Goal: Information Seeking & Learning: Find specific fact

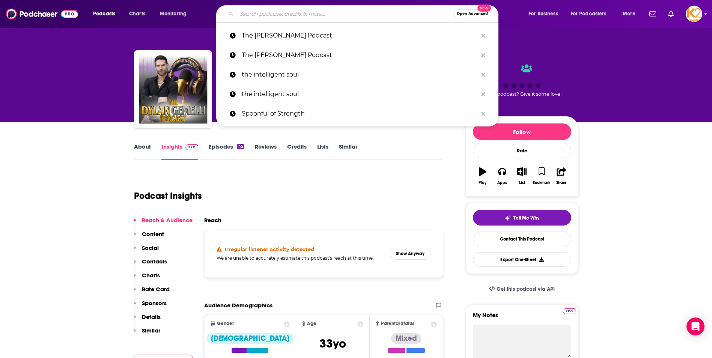
click at [281, 18] on input "Search podcasts, credits, & more..." at bounding box center [345, 14] width 217 height 12
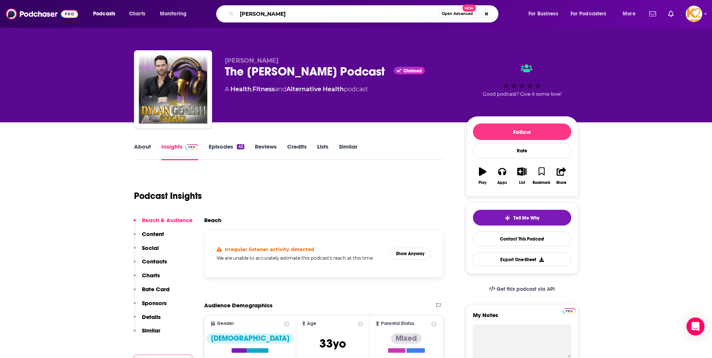
type input "[PERSON_NAME]"
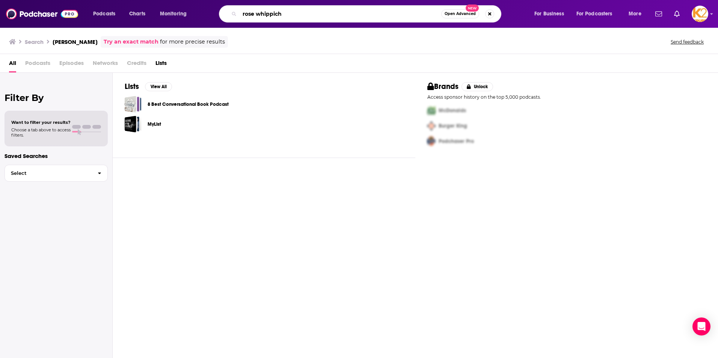
type input "rose whippich"
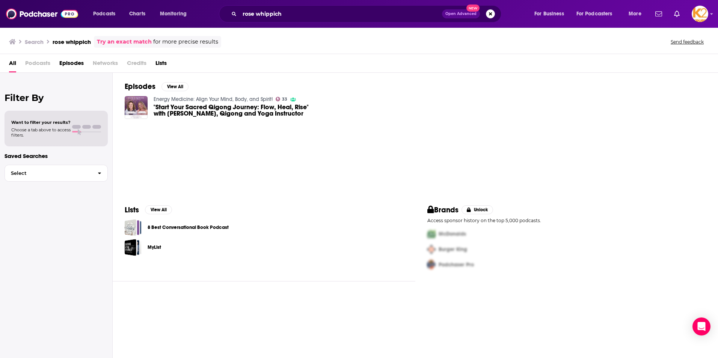
click at [222, 110] on span ""Start Your Sacred Qigong Journey: Flow, Heal, Rise" with [PERSON_NAME], Qigong…" at bounding box center [233, 110] width 159 height 13
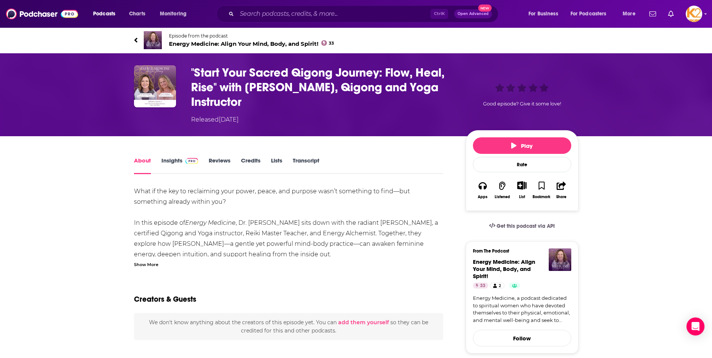
click at [209, 44] on span "Energy Medicine: Align Your Mind, Body, and Spirit! 33" at bounding box center [252, 43] width 166 height 7
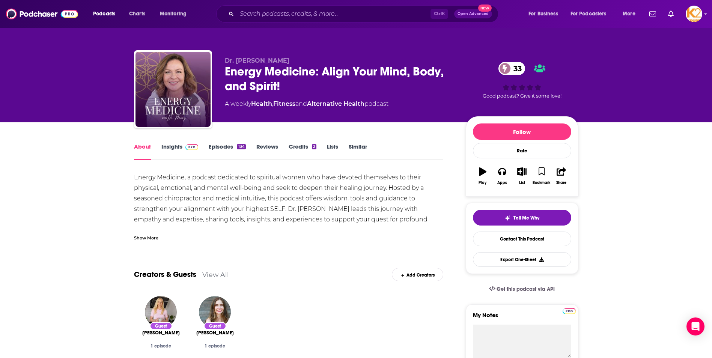
click at [177, 148] on link "Insights" at bounding box center [179, 151] width 37 height 17
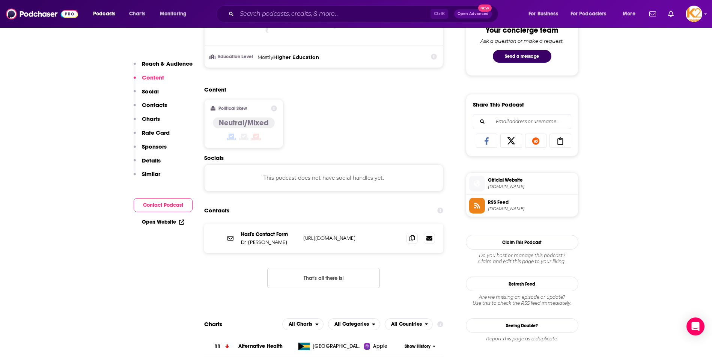
scroll to position [413, 0]
